Goal: Transaction & Acquisition: Purchase product/service

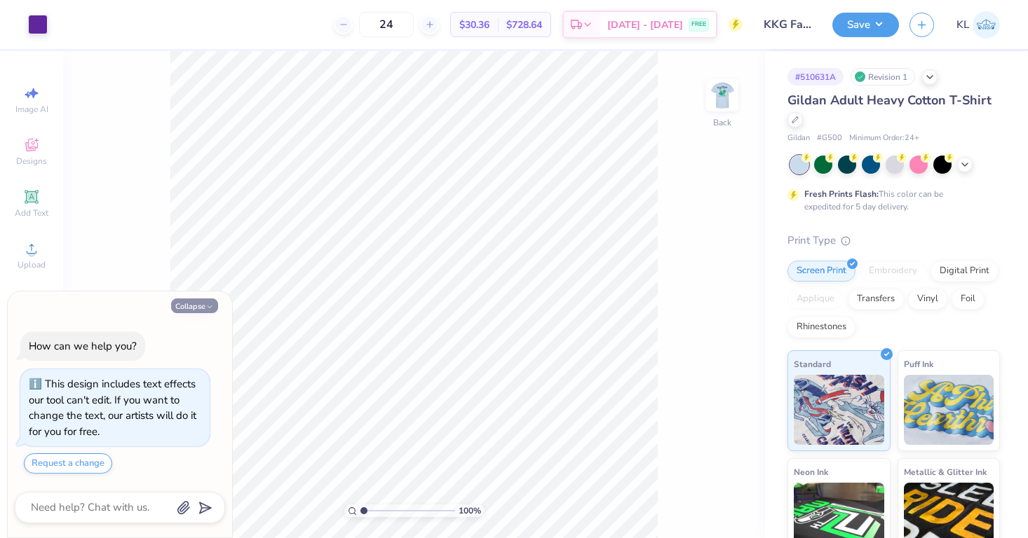
click at [210, 304] on icon "button" at bounding box center [209, 307] width 8 height 8
type textarea "x"
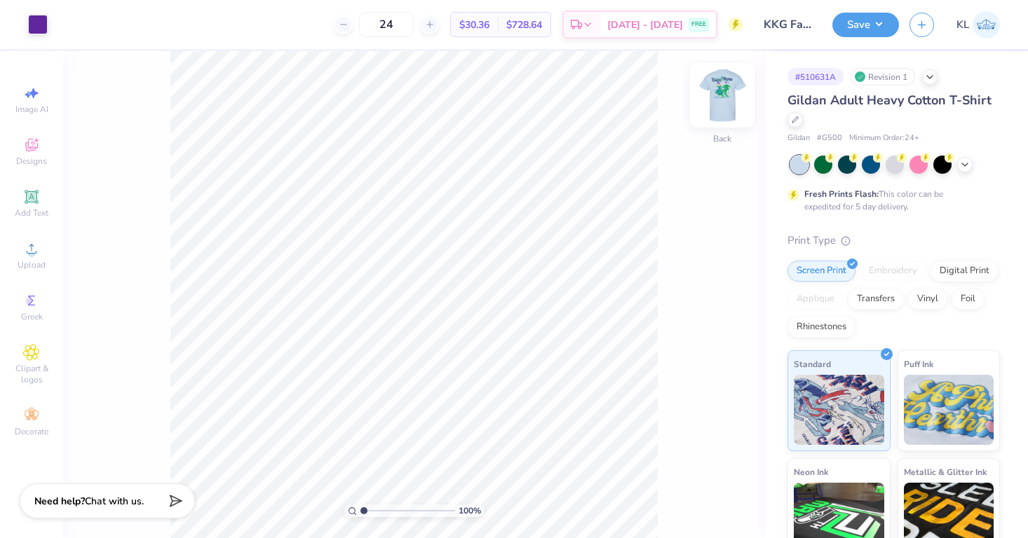
click at [717, 97] on img at bounding box center [722, 95] width 56 height 56
click at [717, 97] on img at bounding box center [722, 95] width 28 height 28
click at [716, 97] on img at bounding box center [722, 95] width 56 height 56
click at [412, 23] on input "24" at bounding box center [386, 24] width 55 height 25
type input "2"
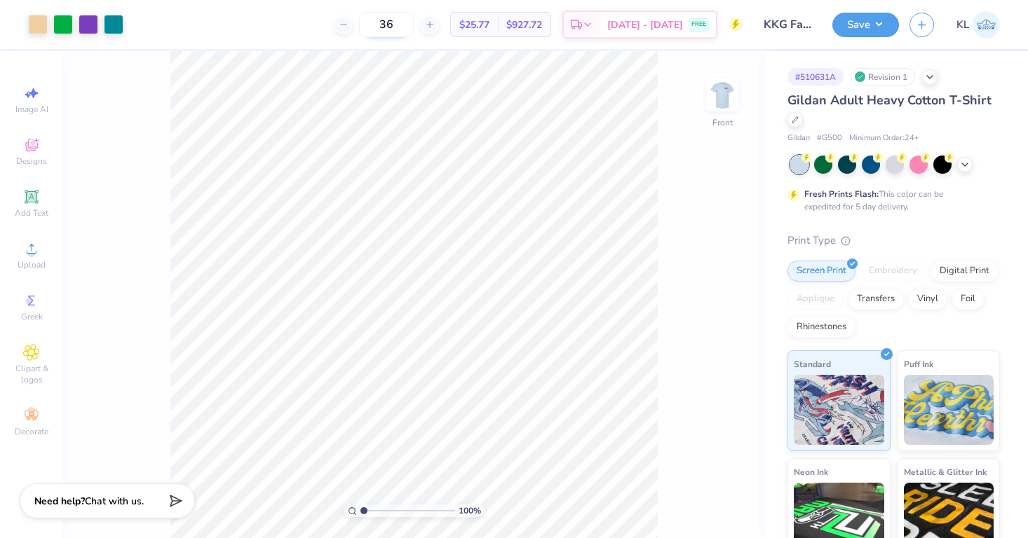
type input "3"
type input "4"
